Goal: Information Seeking & Learning: Learn about a topic

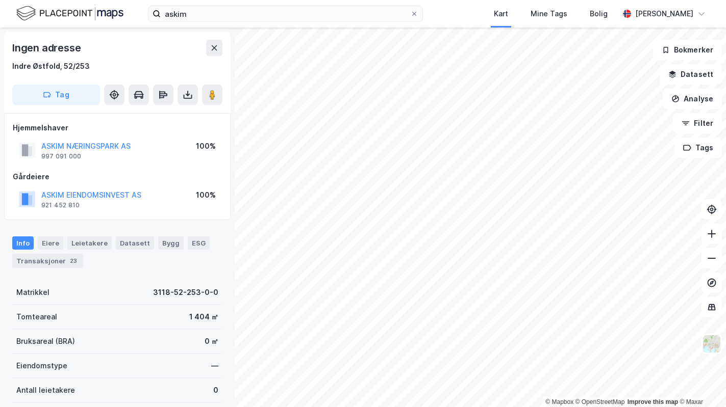
scroll to position [3, 0]
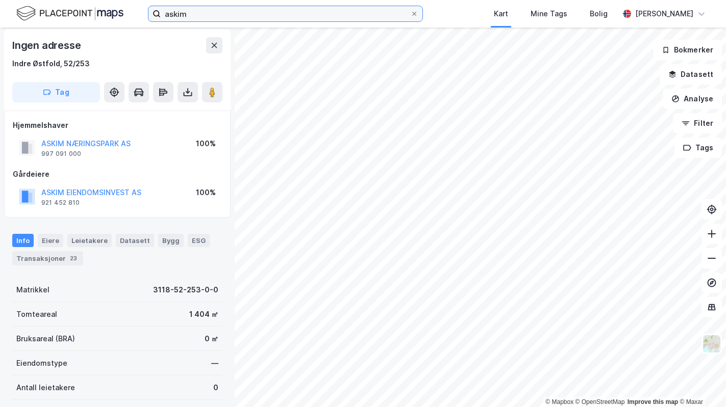
click at [190, 13] on input "askim" at bounding box center [285, 13] width 249 height 15
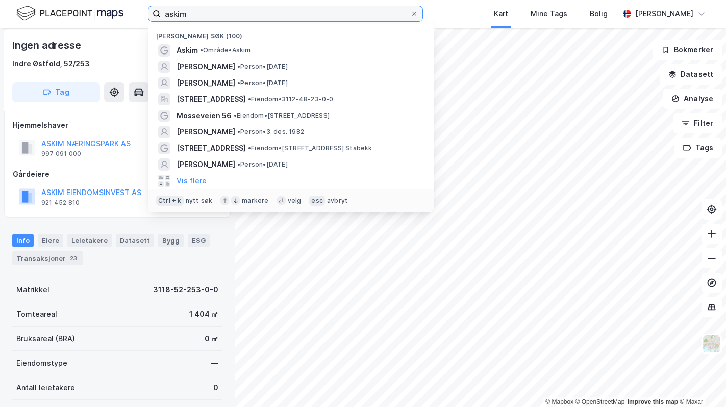
click at [190, 13] on input "askim" at bounding box center [285, 13] width 249 height 15
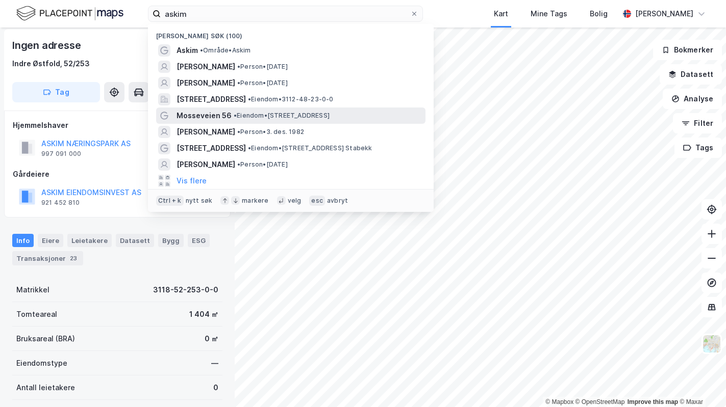
click at [212, 123] on div "Mosseveien 56 • Eiendom • [STREET_ADDRESS]" at bounding box center [290, 116] width 269 height 16
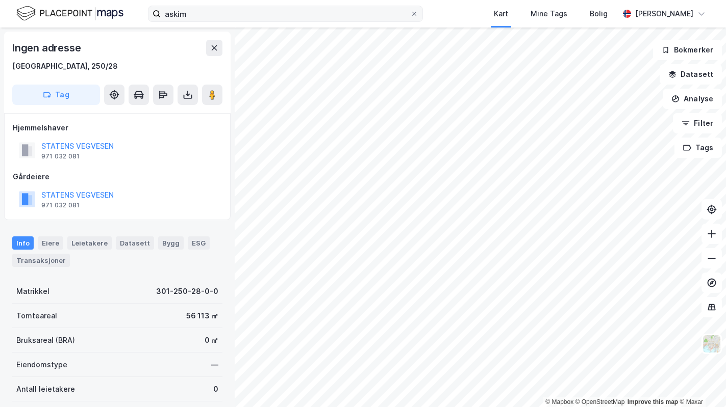
scroll to position [3, 0]
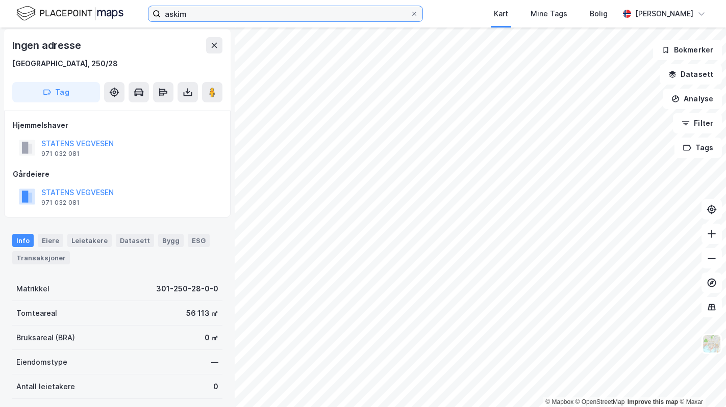
click at [190, 16] on input "askim" at bounding box center [285, 13] width 249 height 15
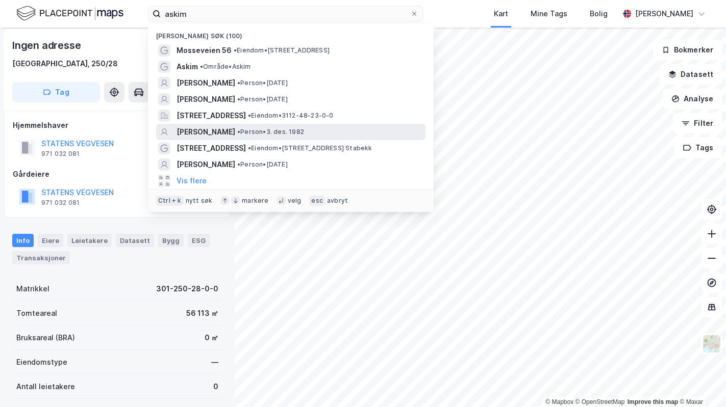
click at [208, 130] on span "[PERSON_NAME]" at bounding box center [205, 132] width 59 height 12
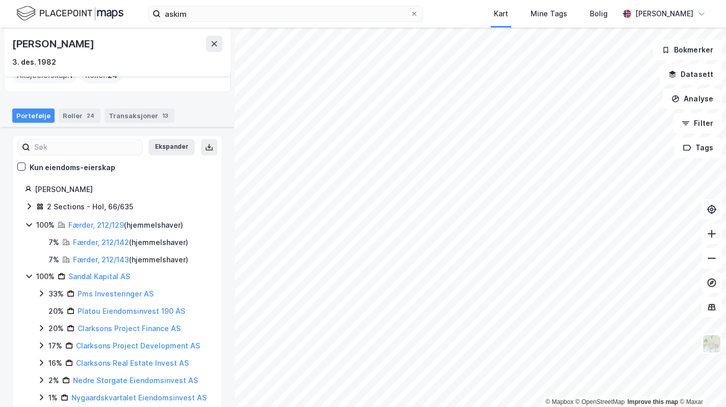
scroll to position [99, 0]
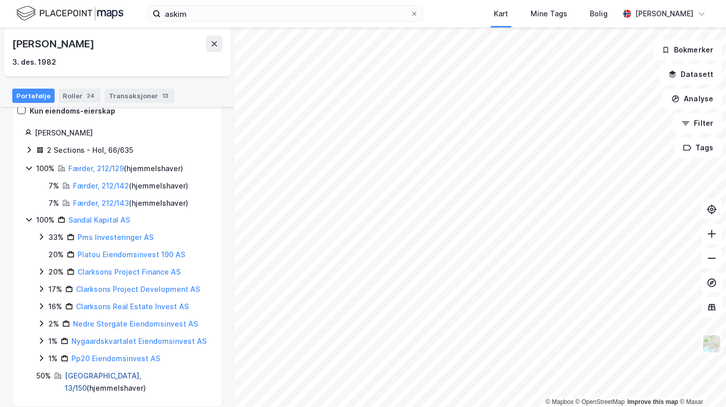
click at [82, 375] on link "[GEOGRAPHIC_DATA], 13/150" at bounding box center [103, 382] width 76 height 21
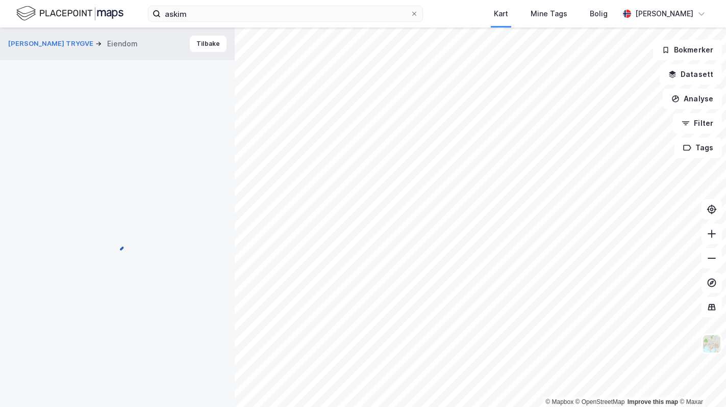
scroll to position [3, 0]
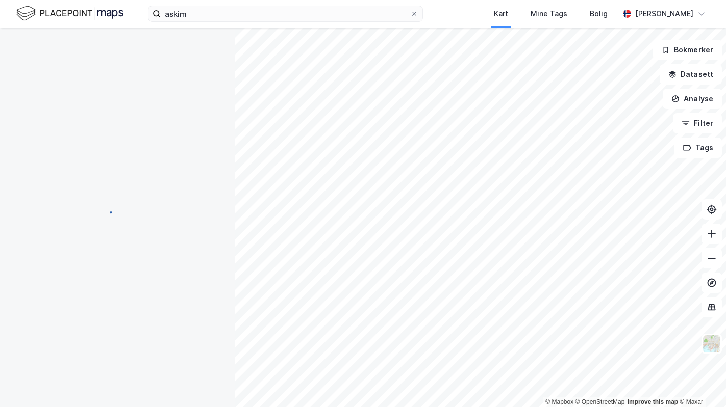
scroll to position [3, 0]
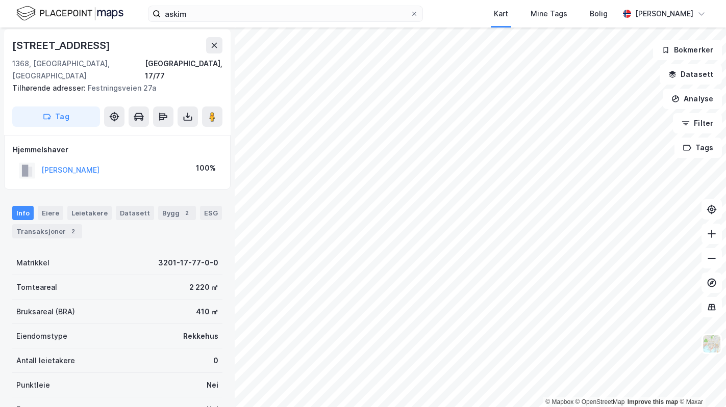
drag, startPoint x: 108, startPoint y: 47, endPoint x: 81, endPoint y: 46, distance: 27.6
click at [81, 46] on div "[STREET_ADDRESS]" at bounding box center [62, 45] width 100 height 16
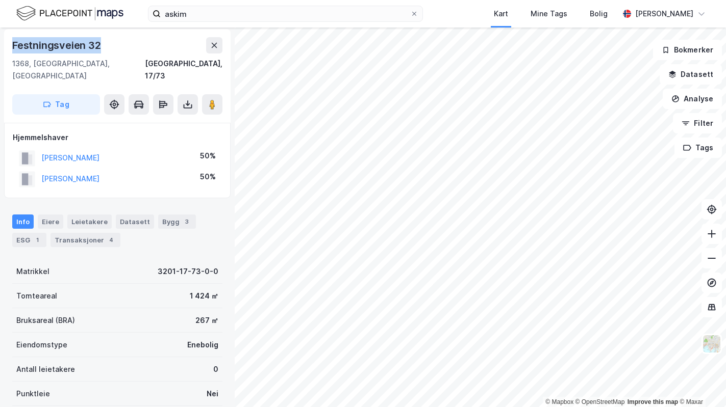
drag, startPoint x: 109, startPoint y: 46, endPoint x: 14, endPoint y: 46, distance: 94.3
click at [14, 46] on div "Festningsveien 32" at bounding box center [117, 45] width 210 height 16
copy div "Festningsveien 32"
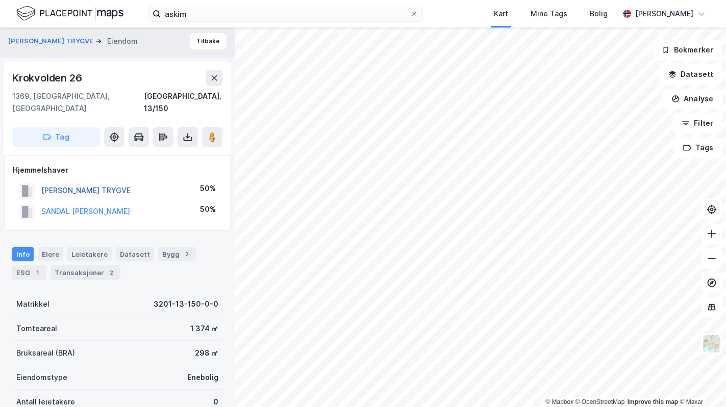
click at [0, 0] on button "[PERSON_NAME] TRYGVE" at bounding box center [0, 0] width 0 height 0
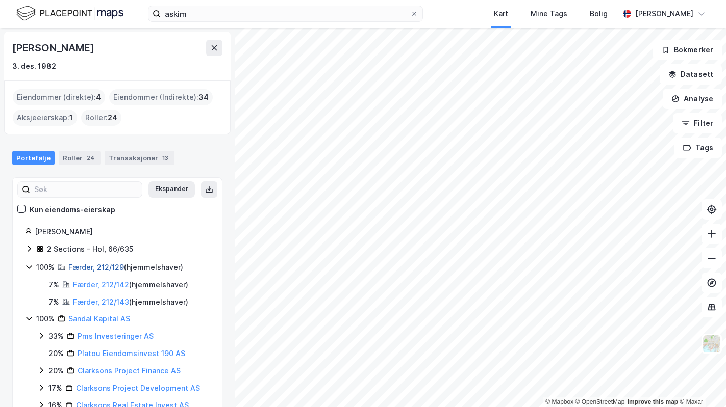
click at [82, 268] on link "Færder, 212/129" at bounding box center [96, 267] width 56 height 9
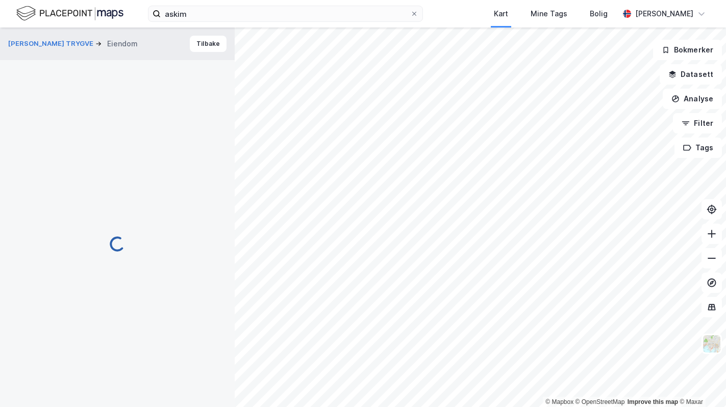
scroll to position [3, 0]
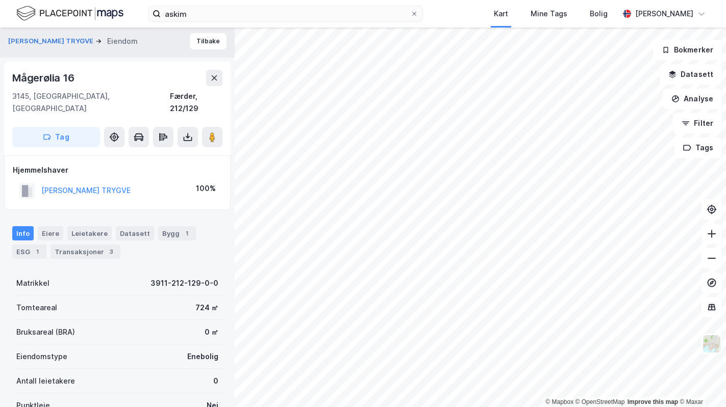
click at [80, 185] on div "[PERSON_NAME] TRYGVE" at bounding box center [85, 191] width 89 height 12
click at [0, 0] on button "[PERSON_NAME] TRYGVE" at bounding box center [0, 0] width 0 height 0
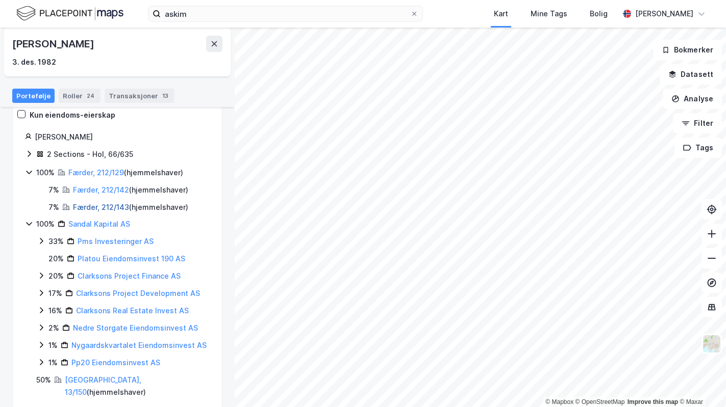
scroll to position [99, 0]
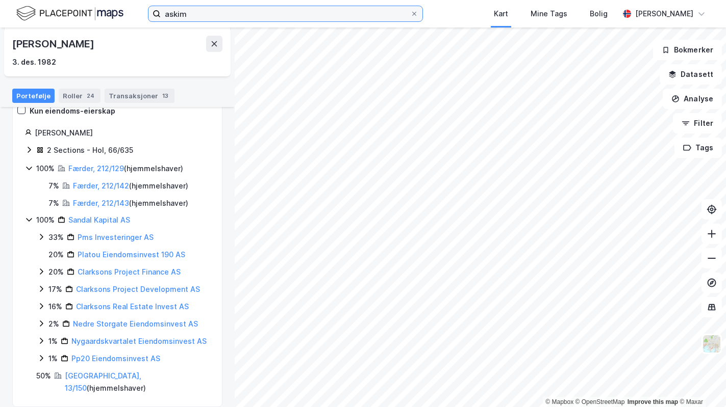
click at [186, 8] on input "askim" at bounding box center [285, 13] width 249 height 15
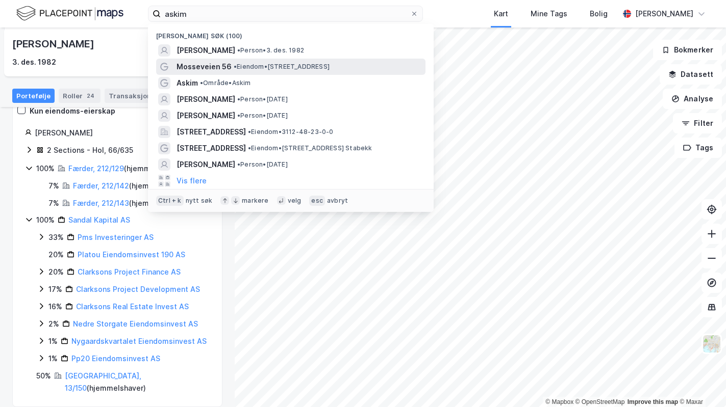
click at [217, 63] on span "Mosseveien 56" at bounding box center [203, 67] width 55 height 12
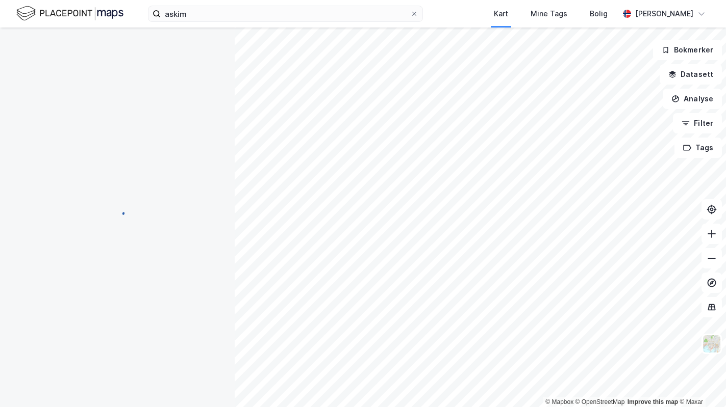
scroll to position [3, 0]
